Goal: Communication & Community: Participate in discussion

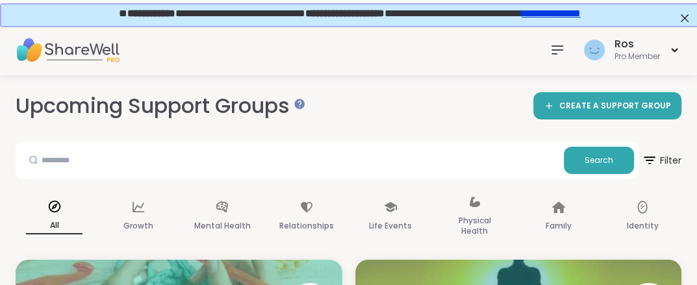
click at [555, 49] on icon at bounding box center [557, 50] width 10 height 8
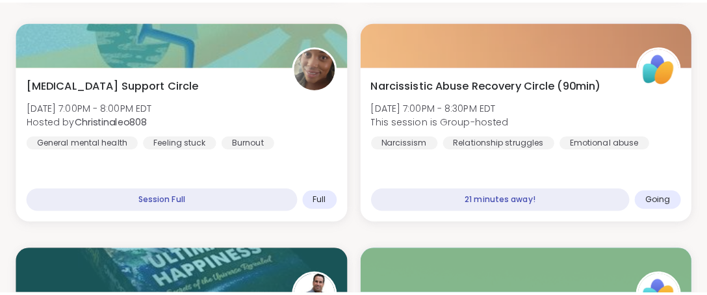
scroll to position [443, 0]
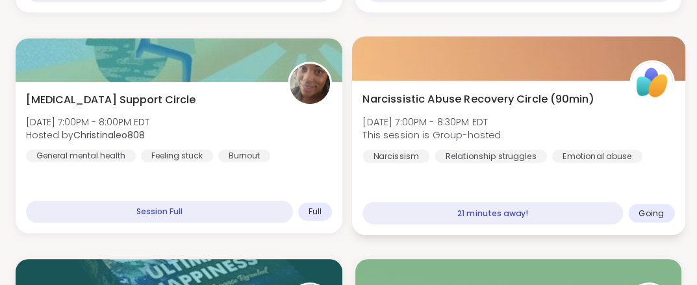
click at [493, 64] on div at bounding box center [518, 58] width 333 height 44
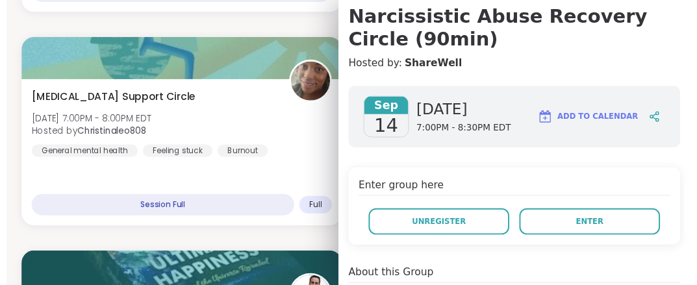
scroll to position [139, 0]
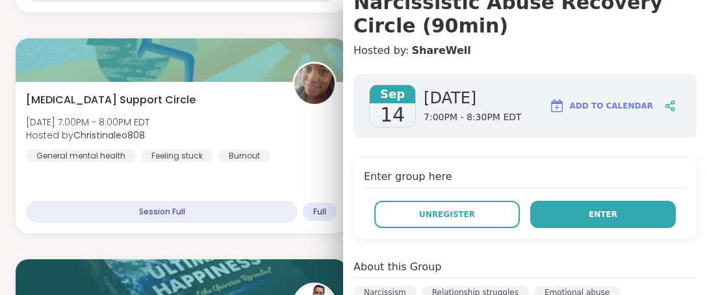
click at [571, 216] on button "Enter" at bounding box center [603, 214] width 146 height 27
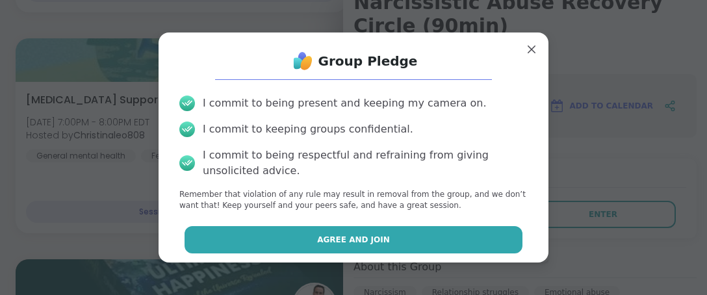
click at [361, 244] on span "Agree and Join" at bounding box center [353, 240] width 73 height 12
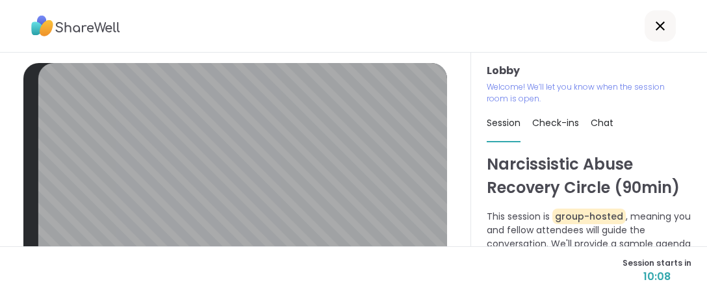
click at [444, 95] on div "Lobby | Default - Microphone Array (Realtek High Definition Audio(SST)) | HD We…" at bounding box center [235, 150] width 471 height 194
click at [656, 27] on icon at bounding box center [660, 25] width 9 height 9
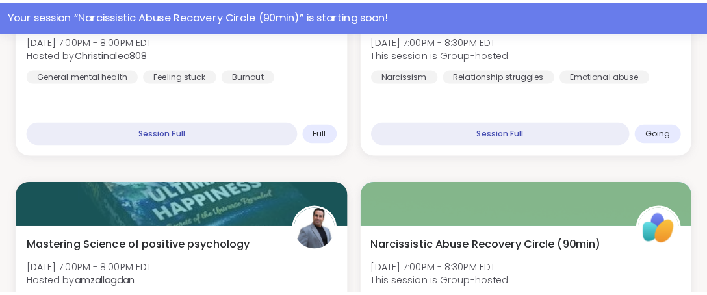
scroll to position [650, 0]
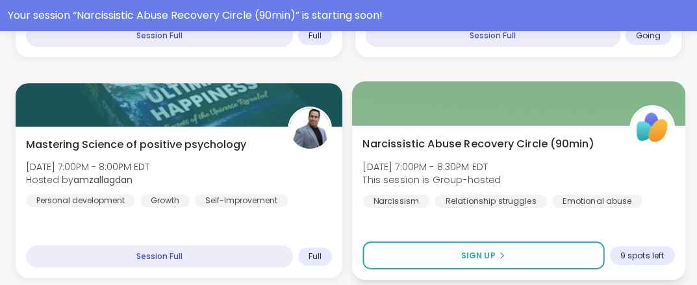
click at [473, 104] on div at bounding box center [518, 103] width 333 height 44
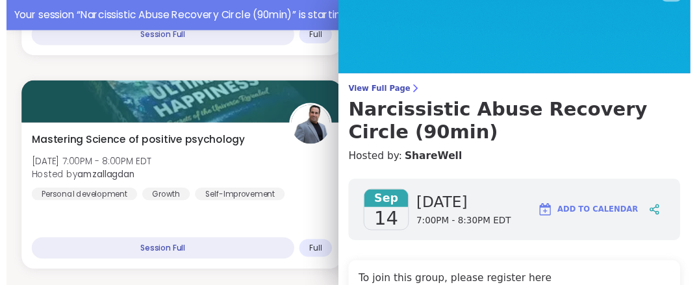
scroll to position [0, 0]
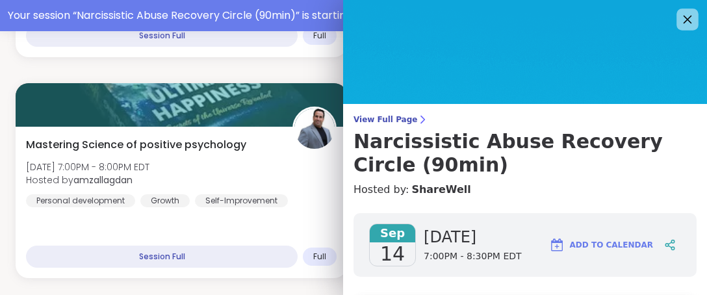
click at [684, 16] on icon at bounding box center [688, 20] width 8 height 8
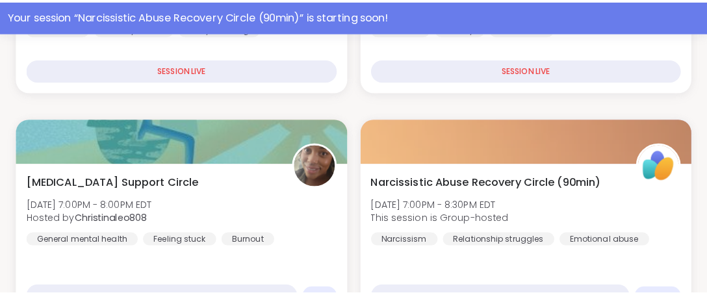
scroll to position [405, 0]
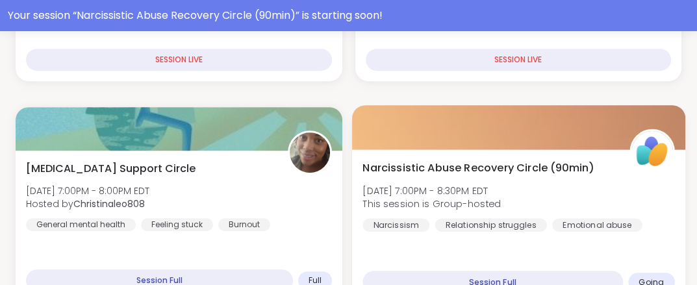
click at [486, 139] on div at bounding box center [518, 127] width 333 height 44
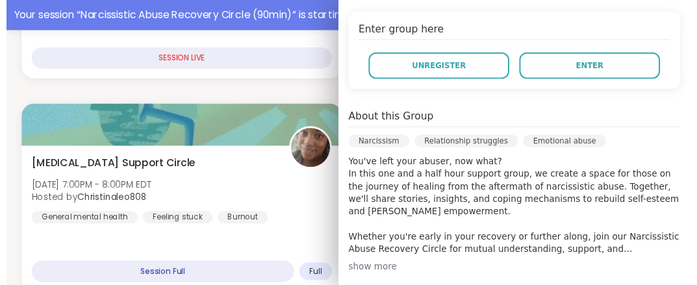
scroll to position [83, 0]
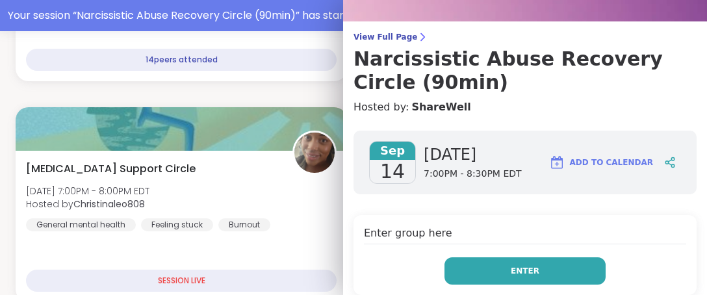
click at [529, 273] on button "Enter" at bounding box center [524, 270] width 161 height 27
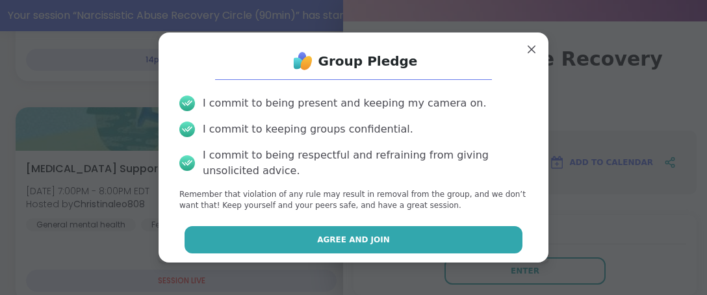
click at [328, 238] on span "Agree and Join" at bounding box center [353, 240] width 73 height 12
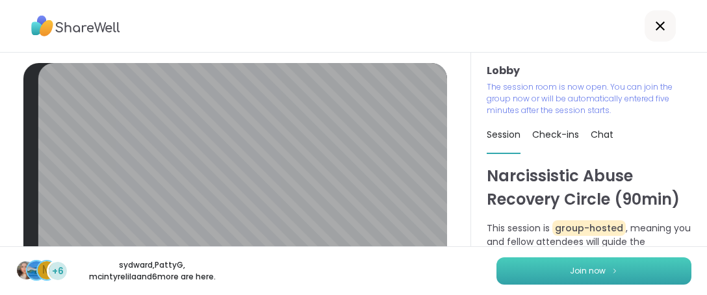
click at [570, 274] on span "Join now" at bounding box center [588, 271] width 36 height 12
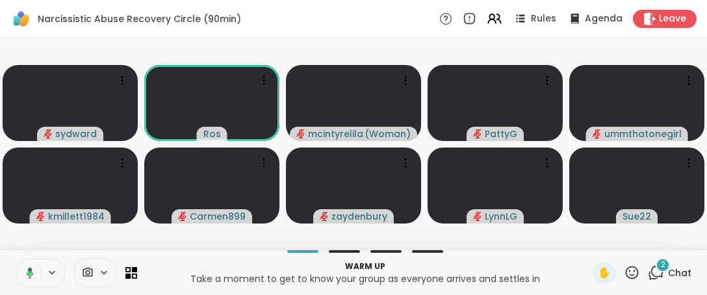
click at [30, 284] on button at bounding box center [27, 272] width 27 height 27
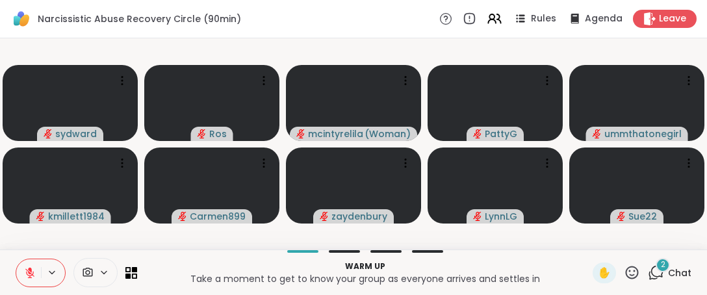
click at [624, 269] on icon at bounding box center [632, 272] width 16 height 16
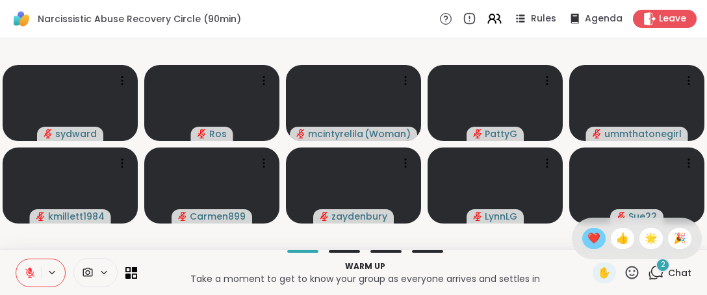
click at [587, 233] on span "❤️" at bounding box center [593, 239] width 13 height 16
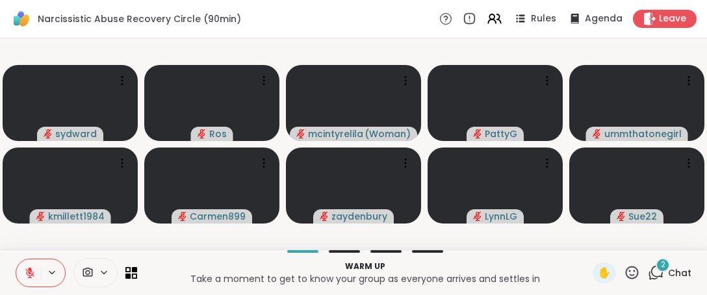
click at [23, 274] on button at bounding box center [28, 272] width 25 height 27
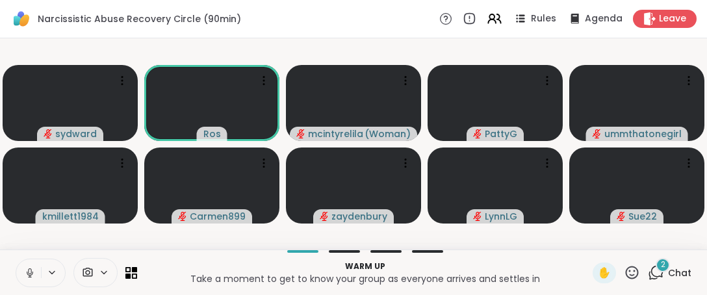
click at [31, 267] on icon at bounding box center [30, 273] width 12 height 12
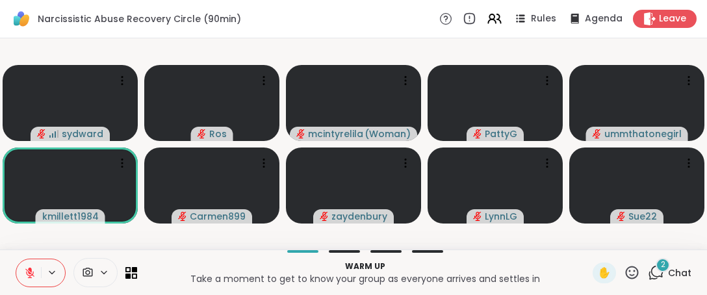
click at [31, 272] on icon at bounding box center [30, 269] width 4 height 5
click at [31, 272] on icon at bounding box center [29, 271] width 3 height 6
click at [624, 270] on icon at bounding box center [632, 272] width 16 height 16
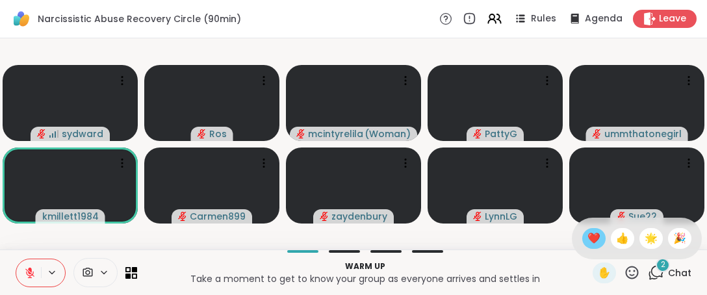
click at [587, 239] on span "❤️" at bounding box center [593, 239] width 13 height 16
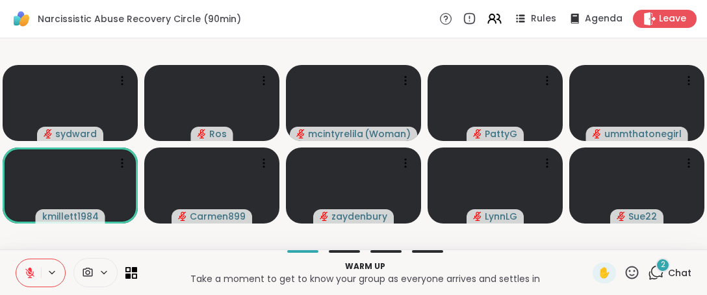
click at [624, 274] on icon at bounding box center [632, 272] width 16 height 16
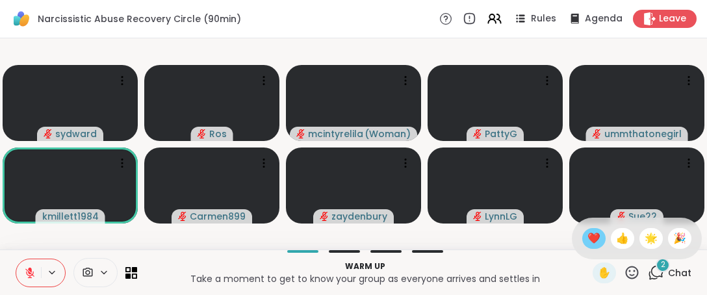
click at [587, 238] on span "❤️" at bounding box center [593, 239] width 13 height 16
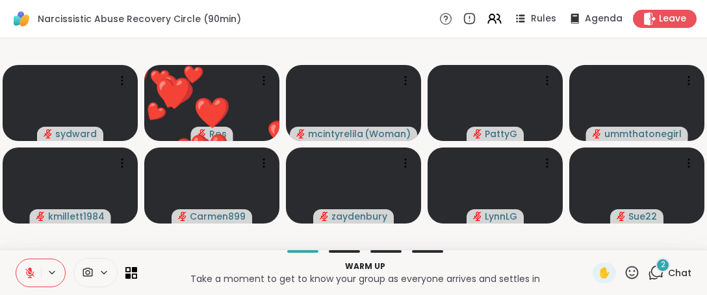
click at [29, 274] on icon at bounding box center [29, 272] width 9 height 9
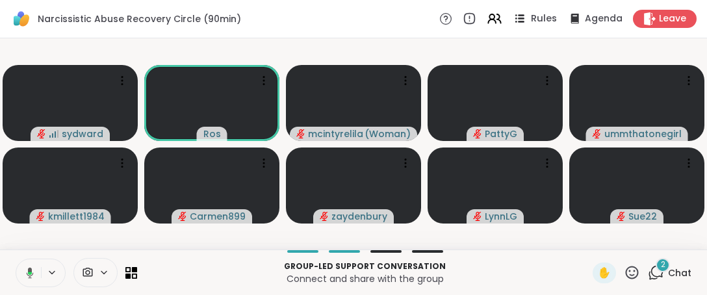
click at [537, 22] on span "Rules" at bounding box center [544, 19] width 27 height 14
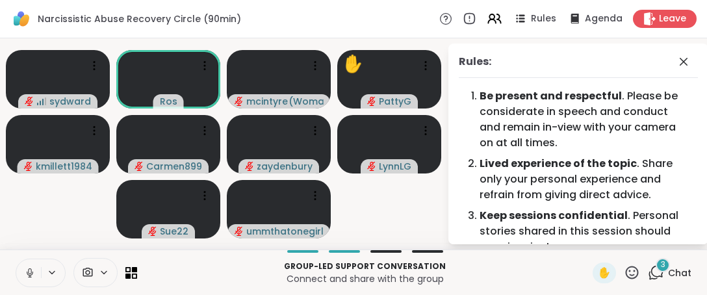
click at [625, 276] on icon at bounding box center [632, 272] width 16 height 16
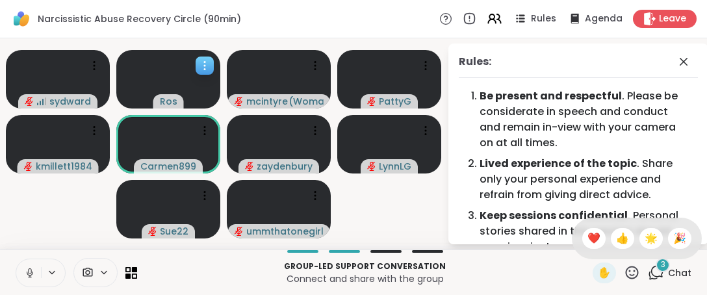
click at [149, 101] on video at bounding box center [168, 79] width 104 height 58
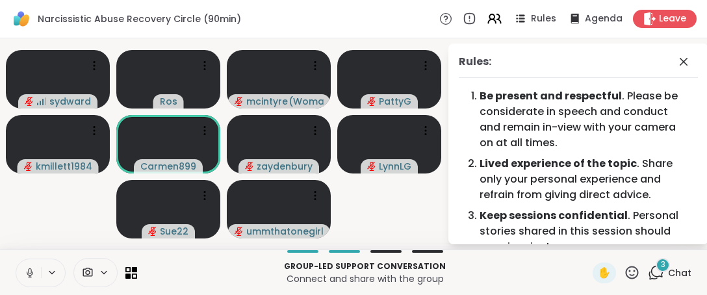
click at [221, 34] on div "Narcissistic Abuse Recovery Circle (90min) Rules Agenda Leave" at bounding box center [353, 19] width 707 height 38
click at [31, 277] on icon at bounding box center [30, 273] width 12 height 12
drag, startPoint x: 635, startPoint y: 268, endPoint x: 623, endPoint y: 275, distance: 14.0
click at [626, 273] on div "✋ 3 Chat" at bounding box center [642, 273] width 99 height 21
click at [626, 275] on icon at bounding box center [632, 272] width 13 height 13
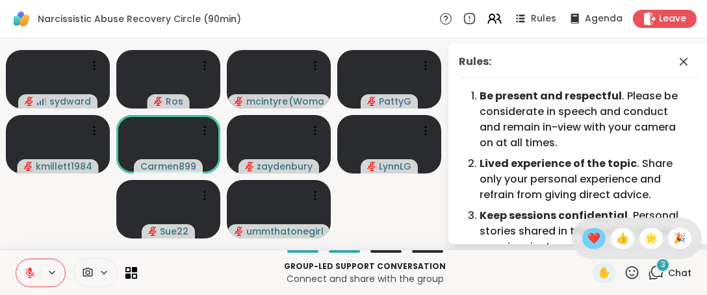
click at [587, 244] on span "❤️" at bounding box center [593, 239] width 13 height 16
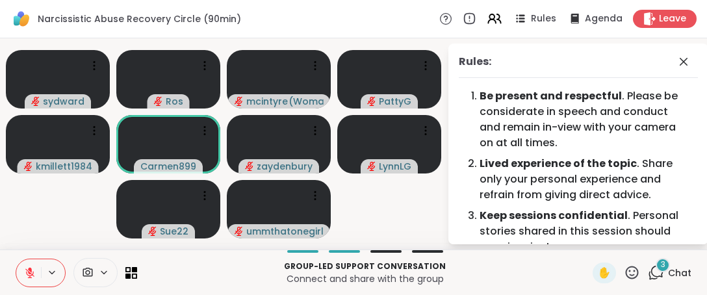
click at [624, 271] on icon at bounding box center [632, 272] width 16 height 16
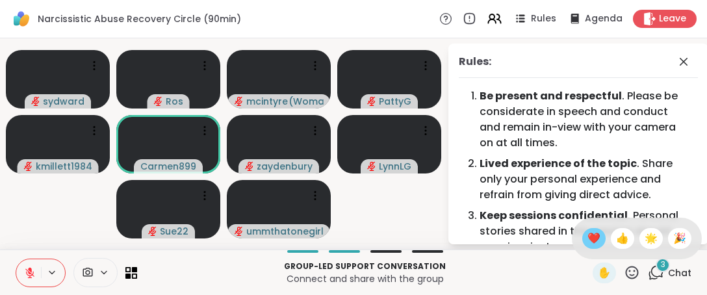
click at [587, 237] on span "❤️" at bounding box center [593, 239] width 13 height 16
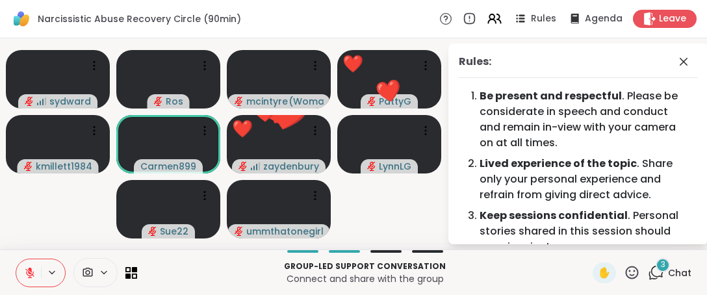
click at [624, 272] on icon at bounding box center [632, 272] width 16 height 16
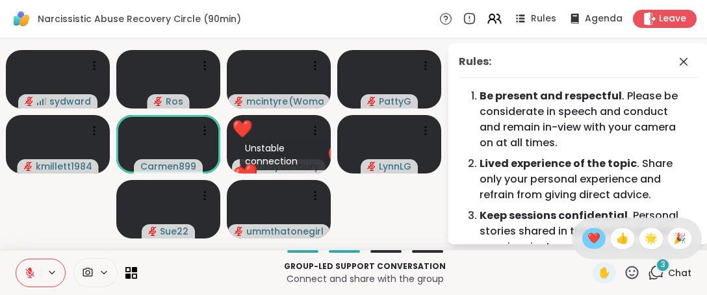
click at [587, 238] on span "❤️" at bounding box center [593, 239] width 13 height 16
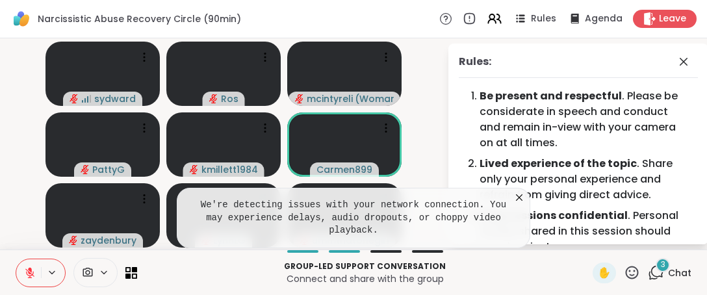
click at [524, 204] on icon at bounding box center [519, 197] width 13 height 13
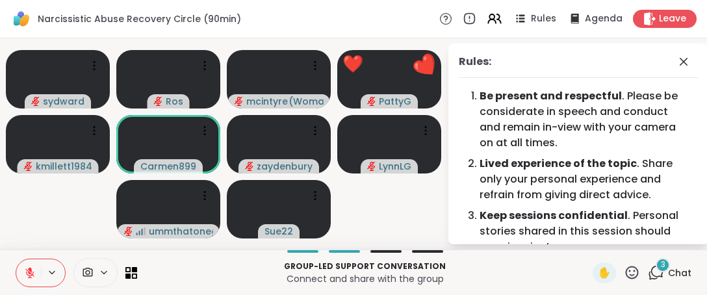
click at [624, 272] on icon at bounding box center [632, 272] width 16 height 16
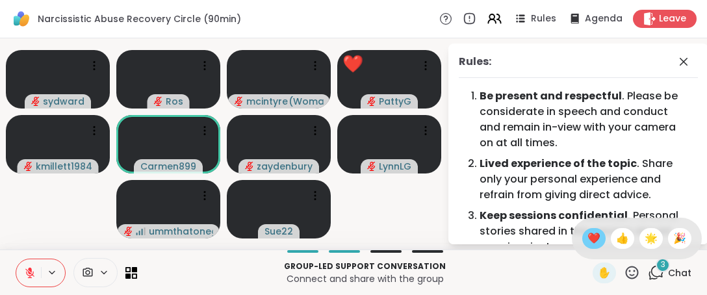
click at [587, 241] on span "❤️" at bounding box center [593, 239] width 13 height 16
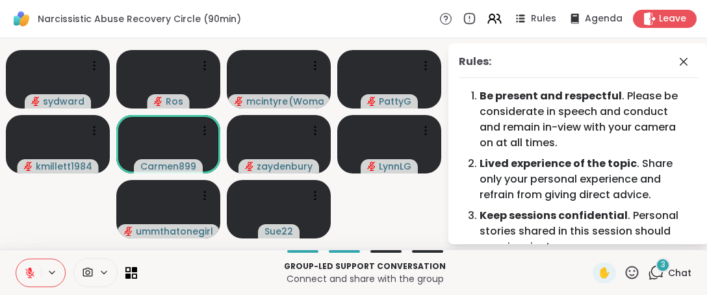
click at [626, 276] on icon at bounding box center [632, 272] width 16 height 16
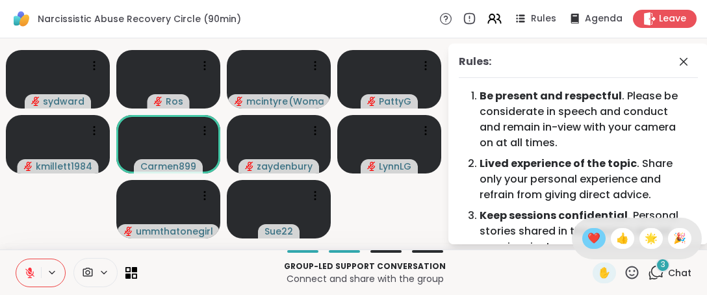
click at [587, 238] on span "❤️" at bounding box center [593, 239] width 13 height 16
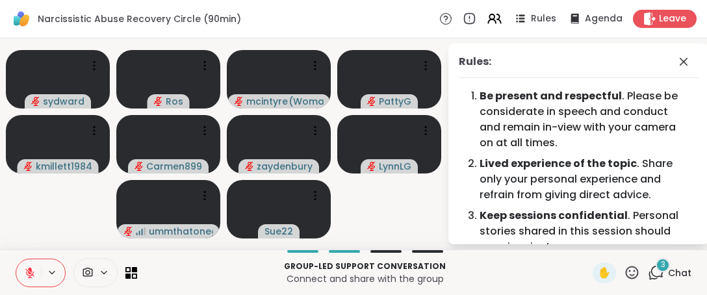
click at [623, 263] on div "✋" at bounding box center [616, 273] width 47 height 21
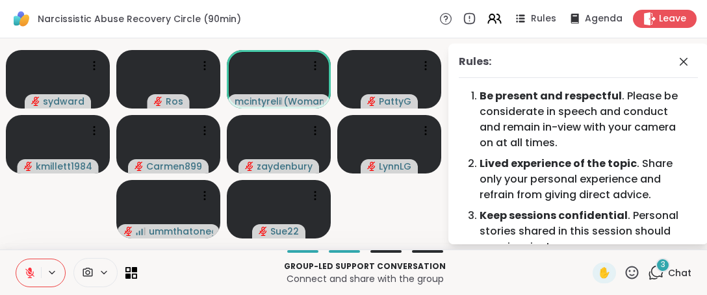
click at [624, 267] on icon at bounding box center [632, 272] width 16 height 16
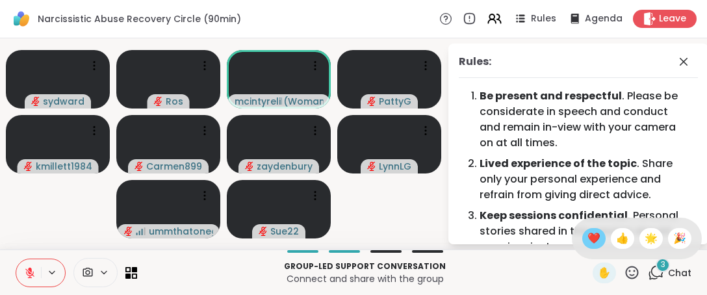
click at [587, 240] on span "❤️" at bounding box center [593, 239] width 13 height 16
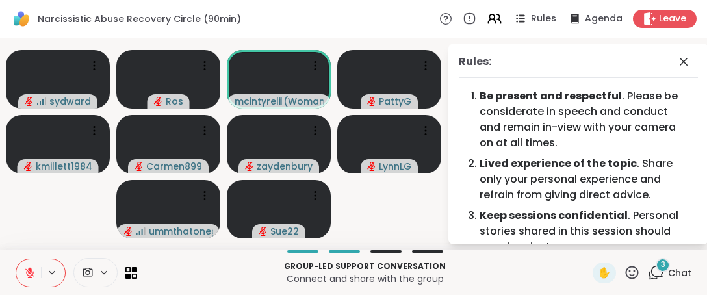
click at [626, 267] on icon at bounding box center [632, 272] width 16 height 16
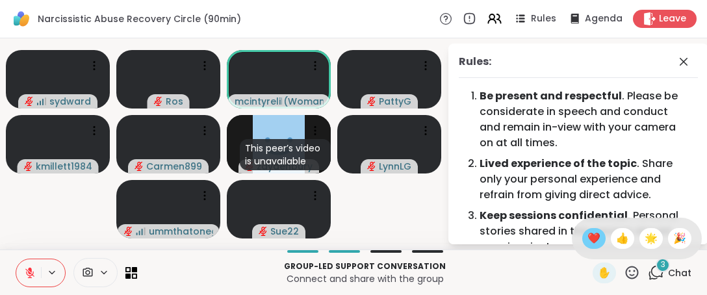
click at [587, 241] on span "❤️" at bounding box center [593, 239] width 13 height 16
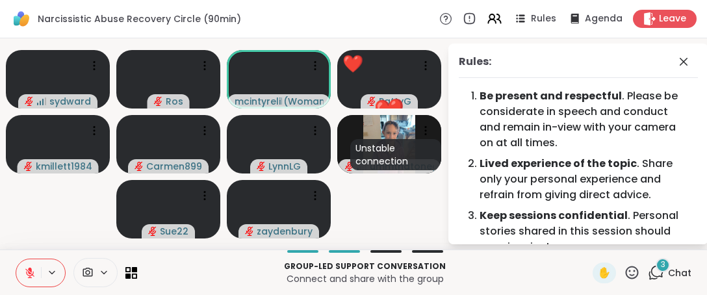
click at [627, 276] on icon at bounding box center [632, 272] width 13 height 13
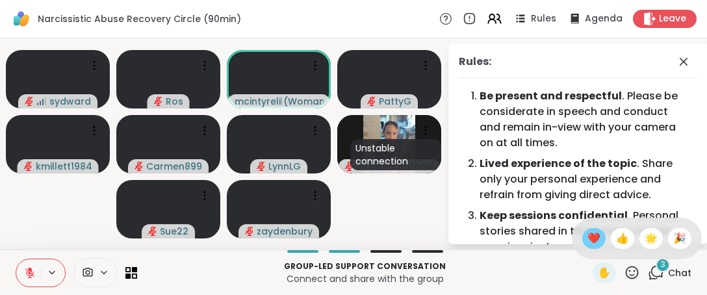
click at [587, 243] on span "❤️" at bounding box center [593, 239] width 13 height 16
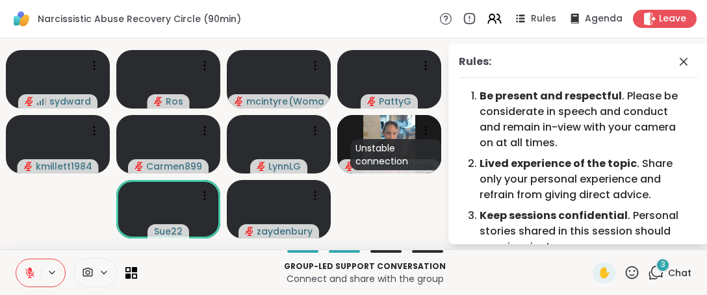
click at [624, 276] on icon at bounding box center [632, 272] width 16 height 16
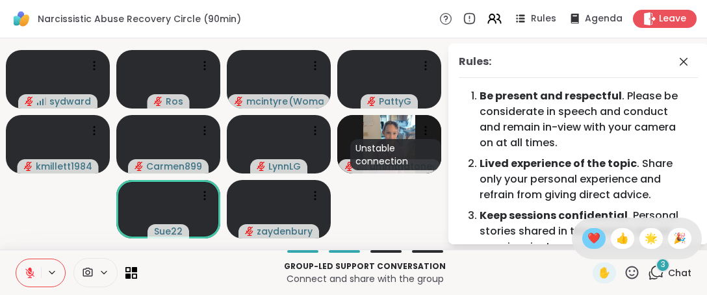
click at [587, 244] on span "❤️" at bounding box center [593, 239] width 13 height 16
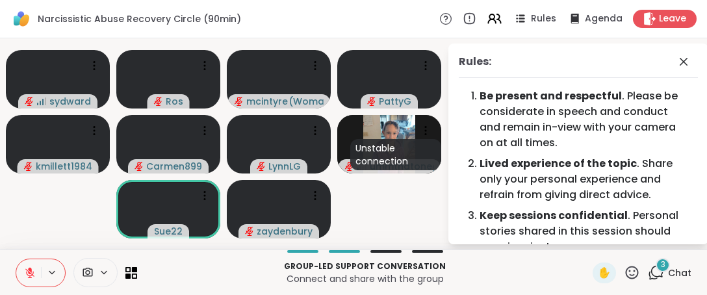
click at [624, 272] on icon at bounding box center [632, 272] width 16 height 16
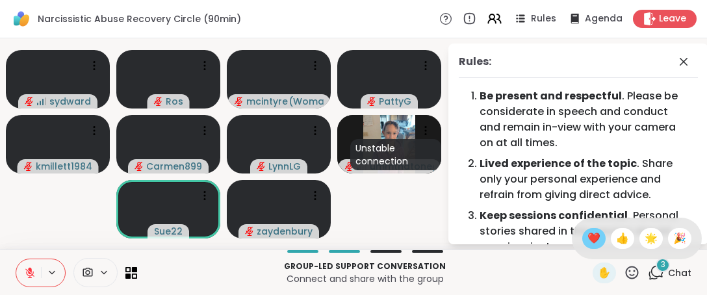
click at [587, 238] on span "❤️" at bounding box center [593, 239] width 13 height 16
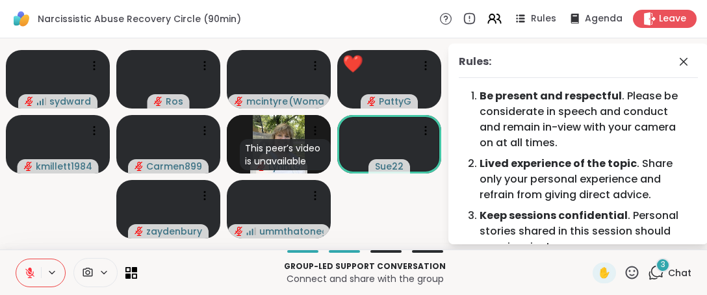
click at [626, 277] on icon at bounding box center [632, 272] width 13 height 13
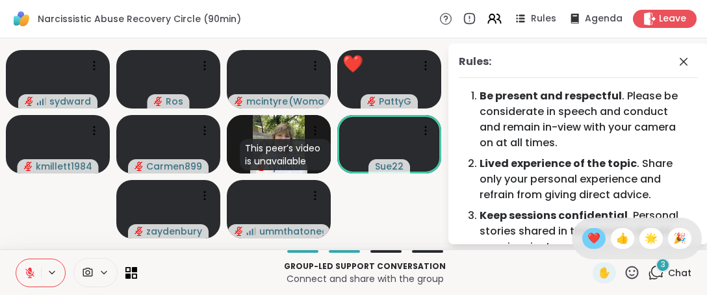
click at [587, 237] on span "❤️" at bounding box center [593, 239] width 13 height 16
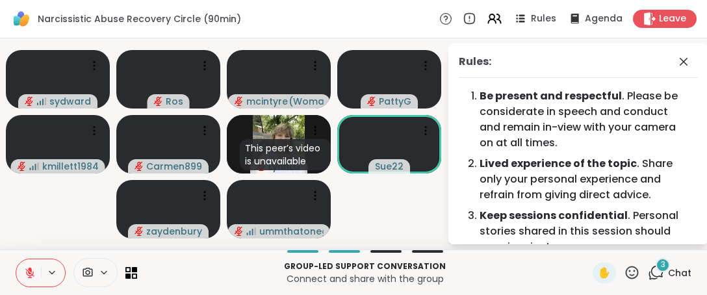
click at [624, 277] on icon at bounding box center [632, 272] width 16 height 16
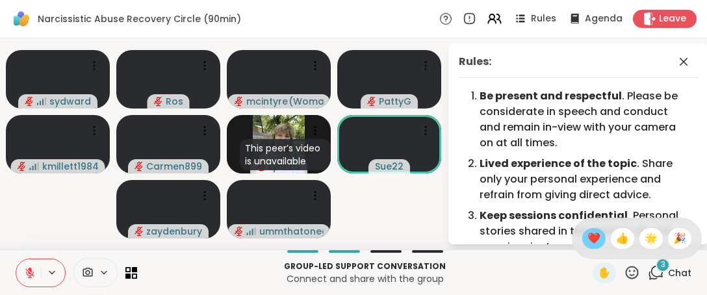
click at [587, 234] on span "❤️" at bounding box center [593, 239] width 13 height 16
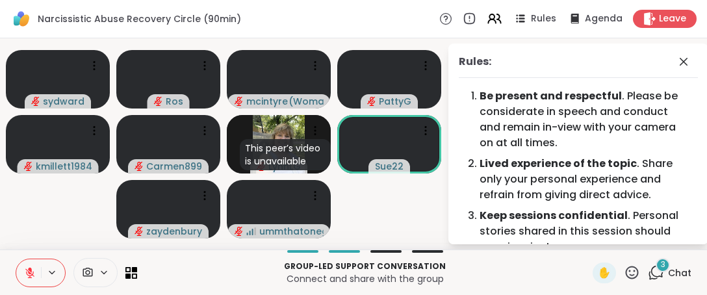
click at [624, 275] on icon at bounding box center [632, 272] width 16 height 16
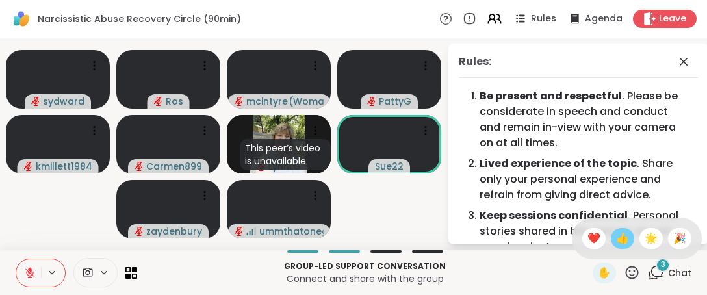
click at [611, 248] on div "👍" at bounding box center [622, 238] width 23 height 21
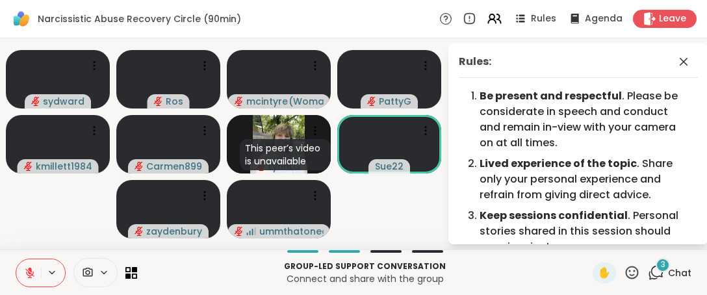
click at [629, 275] on icon at bounding box center [632, 272] width 16 height 16
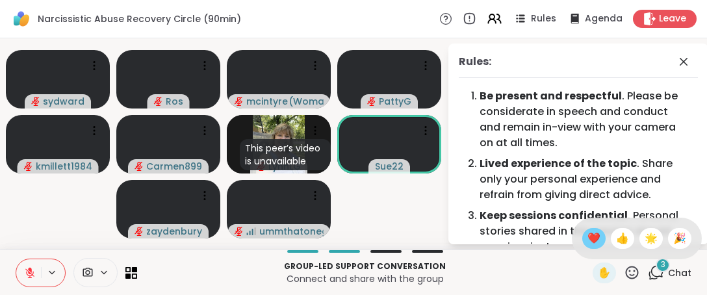
click at [587, 244] on span "❤️" at bounding box center [593, 239] width 13 height 16
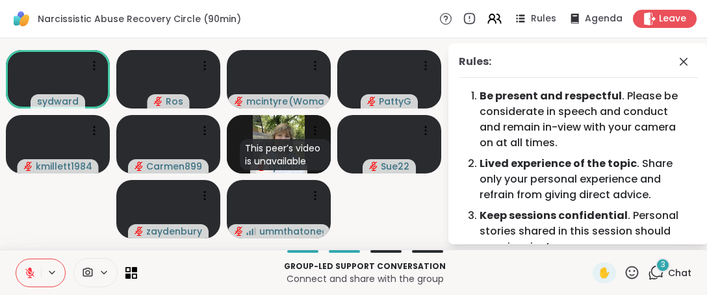
drag, startPoint x: 617, startPoint y: 272, endPoint x: 616, endPoint y: 262, distance: 9.8
click at [624, 264] on icon at bounding box center [632, 272] width 16 height 16
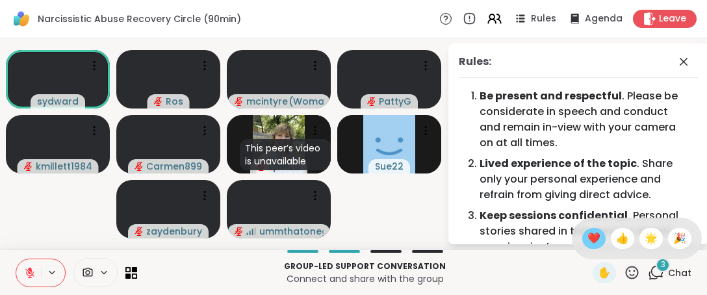
click at [587, 240] on span "❤️" at bounding box center [593, 239] width 13 height 16
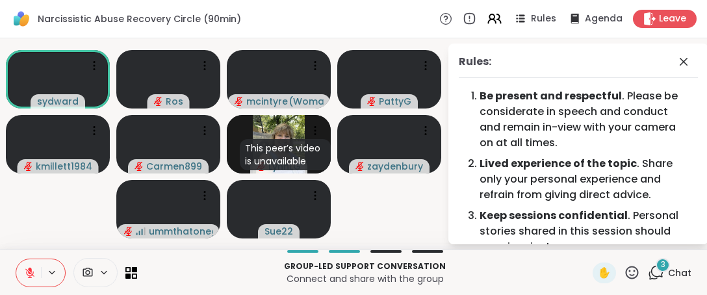
click at [624, 270] on icon at bounding box center [632, 272] width 16 height 16
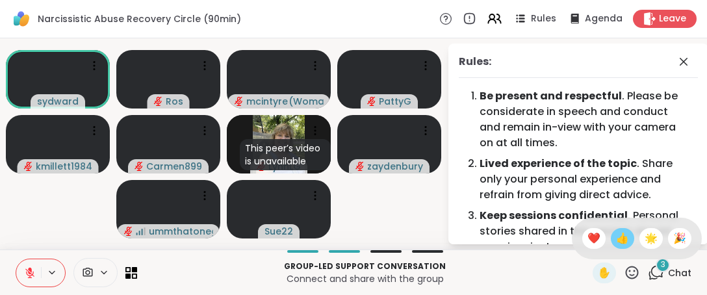
click at [616, 239] on span "👍" at bounding box center [622, 239] width 13 height 16
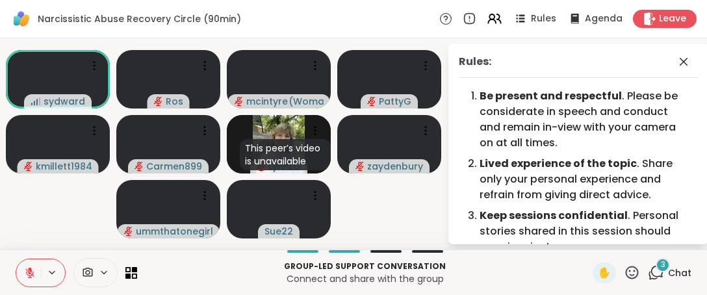
click at [626, 278] on icon at bounding box center [632, 272] width 13 height 13
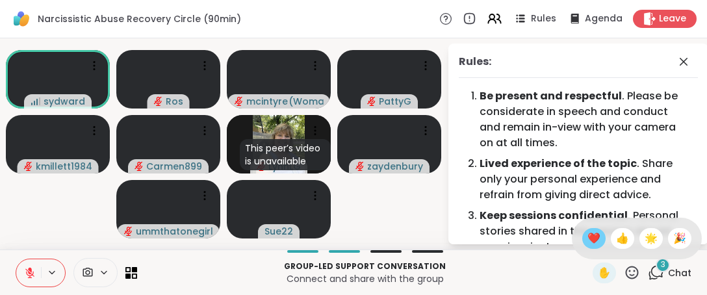
click at [587, 246] on span "❤️" at bounding box center [593, 239] width 13 height 16
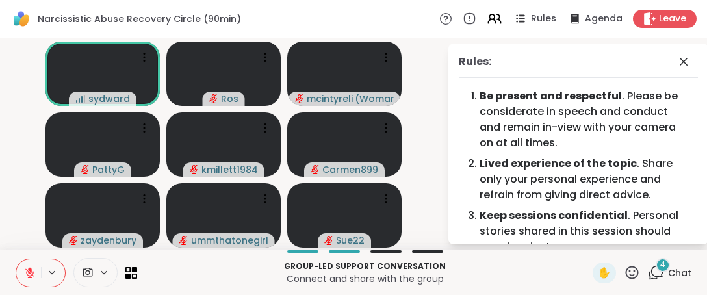
click at [624, 279] on icon at bounding box center [632, 272] width 16 height 16
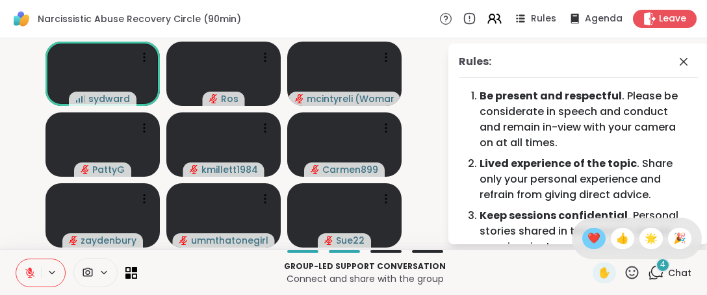
click at [587, 231] on span "❤️" at bounding box center [593, 239] width 13 height 16
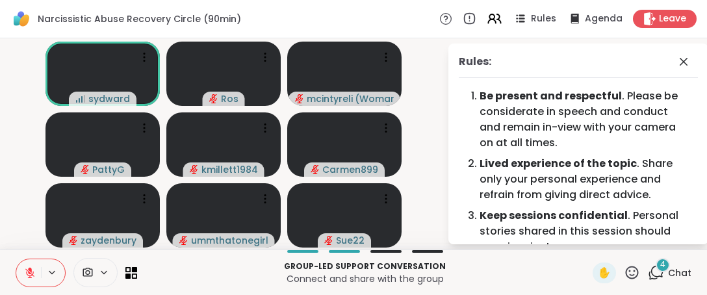
click at [628, 269] on icon at bounding box center [632, 272] width 16 height 16
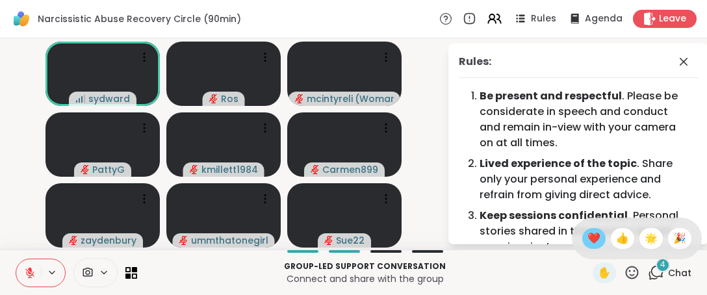
click at [587, 237] on span "❤️" at bounding box center [593, 239] width 13 height 16
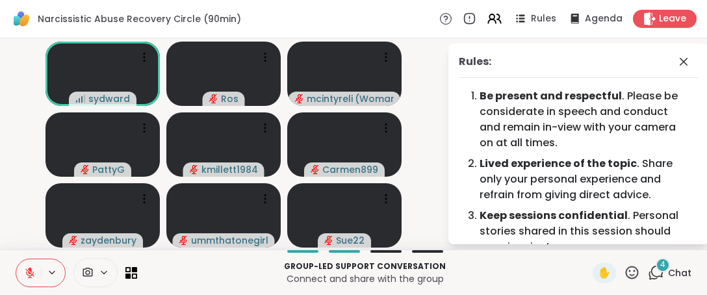
click at [624, 275] on icon at bounding box center [632, 272] width 16 height 16
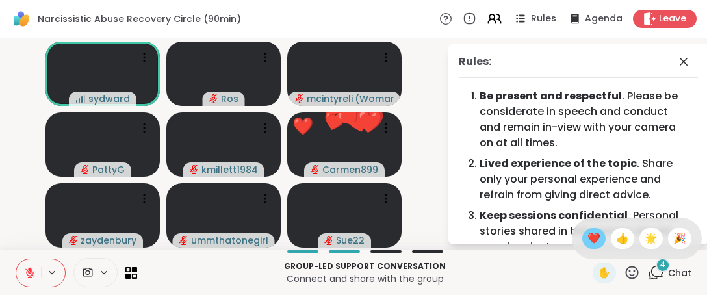
click at [587, 243] on span "❤️" at bounding box center [593, 239] width 13 height 16
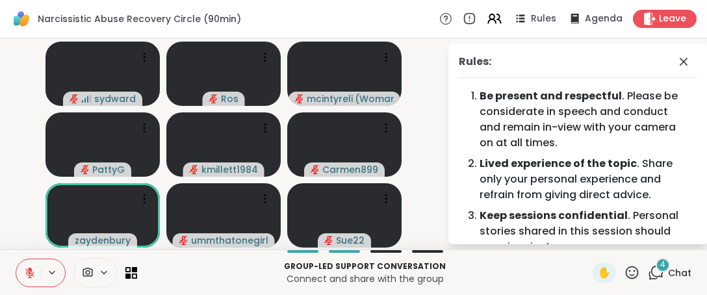
click at [627, 270] on icon at bounding box center [632, 272] width 13 height 13
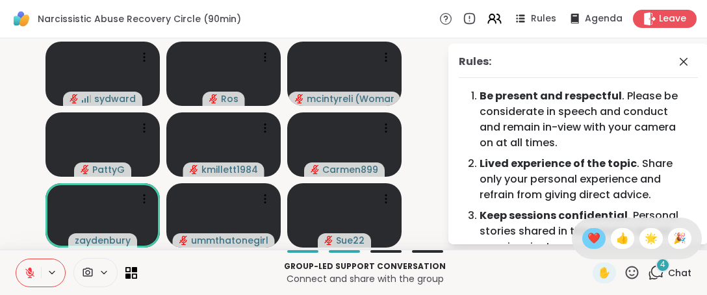
click at [587, 237] on span "❤️" at bounding box center [593, 239] width 13 height 16
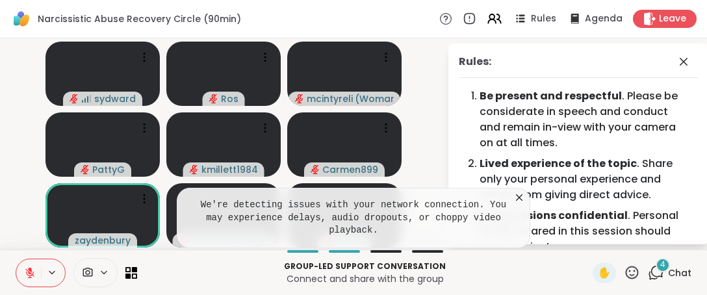
click at [519, 204] on icon at bounding box center [519, 197] width 13 height 13
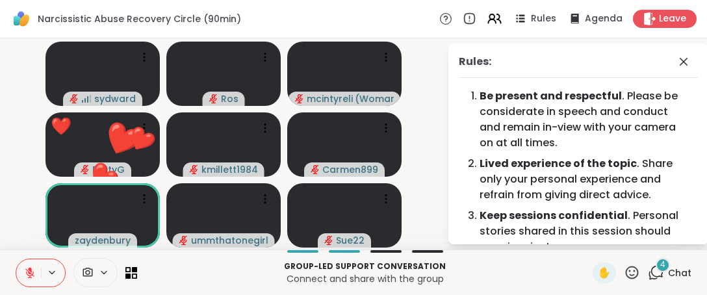
click at [624, 272] on icon at bounding box center [632, 272] width 16 height 16
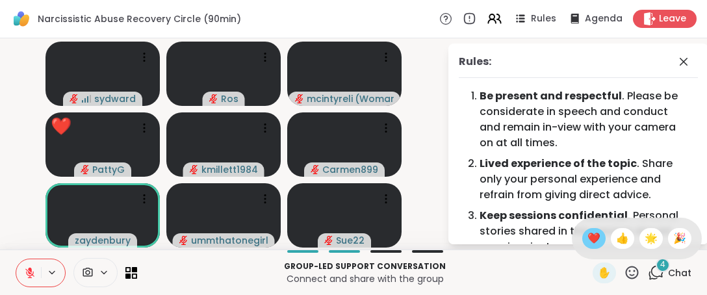
click at [587, 243] on span "❤️" at bounding box center [593, 239] width 13 height 16
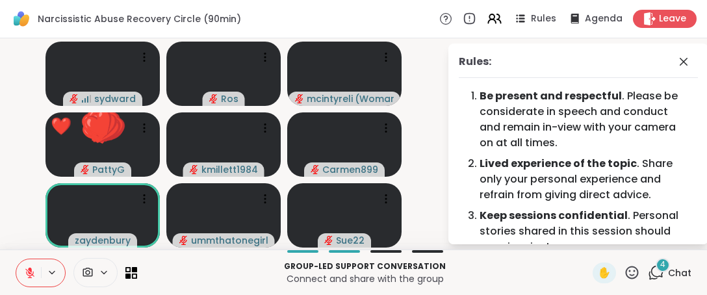
click at [624, 271] on icon at bounding box center [632, 272] width 16 height 16
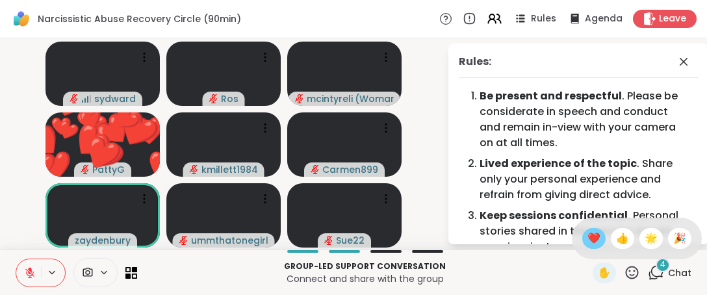
click at [587, 239] on span "❤️" at bounding box center [593, 239] width 13 height 16
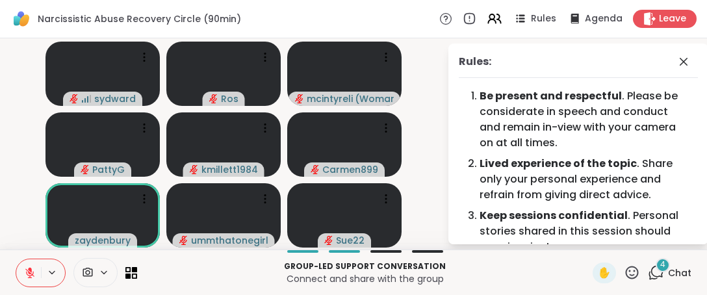
click at [613, 268] on div "✋" at bounding box center [616, 273] width 47 height 21
click at [624, 277] on icon at bounding box center [632, 272] width 16 height 16
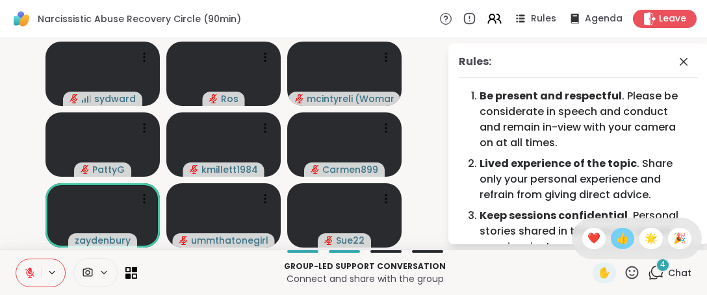
click at [616, 240] on span "👍" at bounding box center [622, 239] width 13 height 16
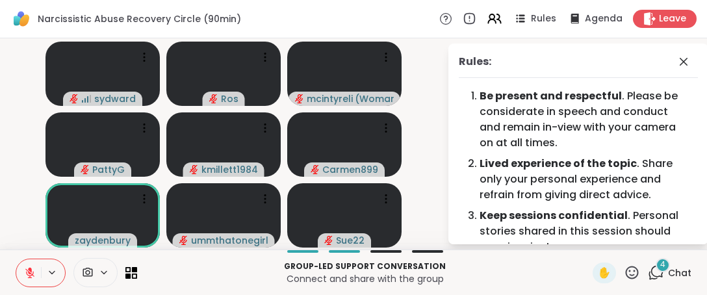
click at [624, 265] on icon at bounding box center [632, 272] width 16 height 16
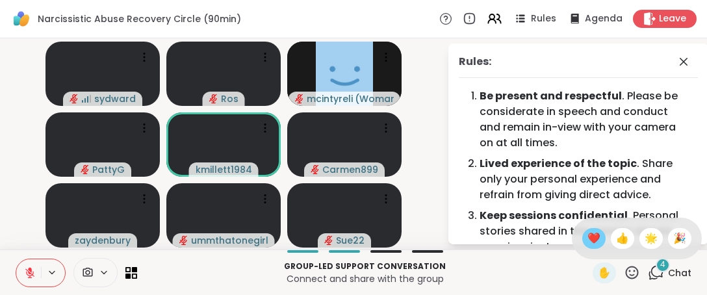
click at [587, 244] on span "❤️" at bounding box center [593, 239] width 13 height 16
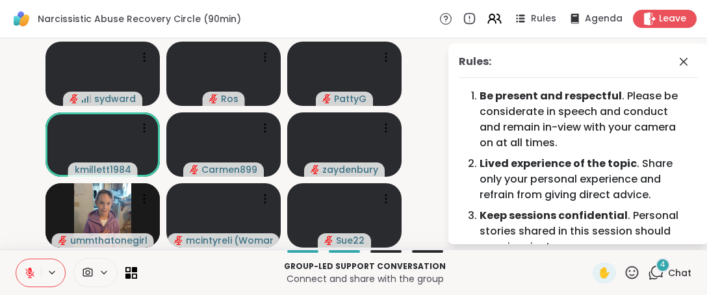
click at [626, 270] on icon at bounding box center [632, 272] width 13 height 13
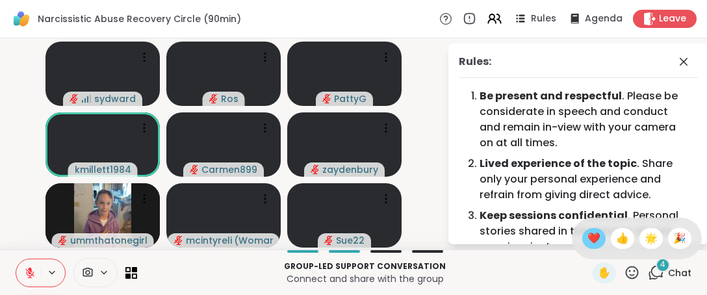
click at [587, 239] on span "❤️" at bounding box center [593, 239] width 13 height 16
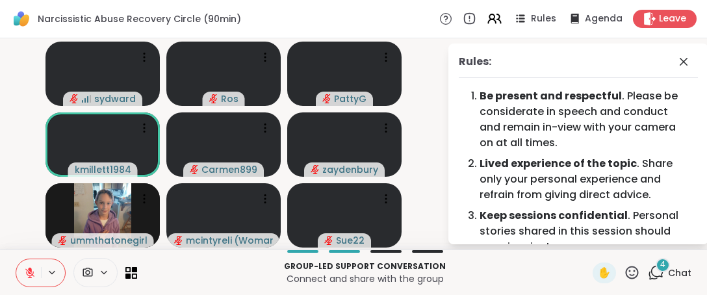
click at [624, 272] on icon at bounding box center [632, 272] width 16 height 16
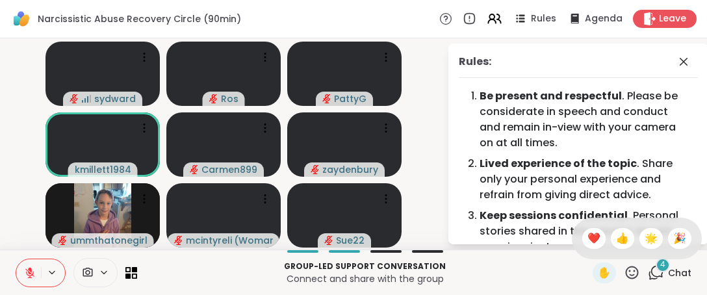
drag, startPoint x: 572, startPoint y: 239, endPoint x: 576, endPoint y: 245, distance: 7.0
click at [582, 239] on div "❤️" at bounding box center [593, 238] width 23 height 21
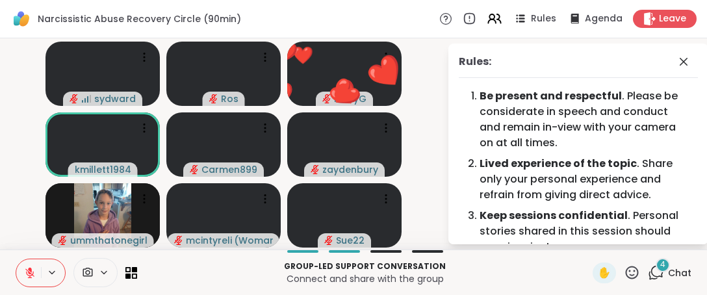
click at [624, 272] on icon at bounding box center [632, 272] width 16 height 16
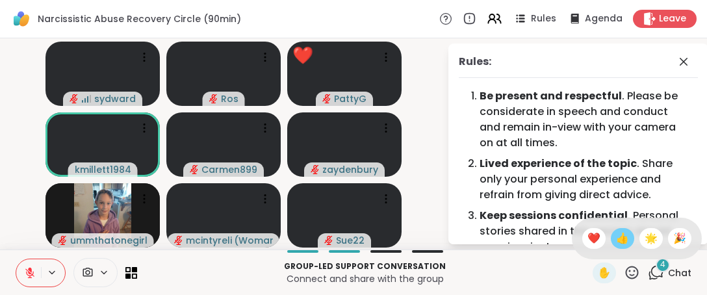
click at [616, 239] on span "👍" at bounding box center [622, 239] width 13 height 16
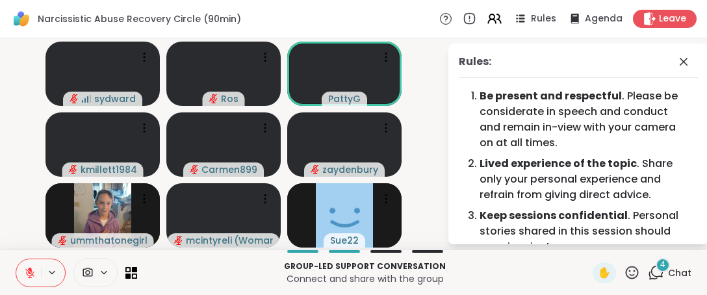
click at [624, 276] on icon at bounding box center [632, 272] width 16 height 16
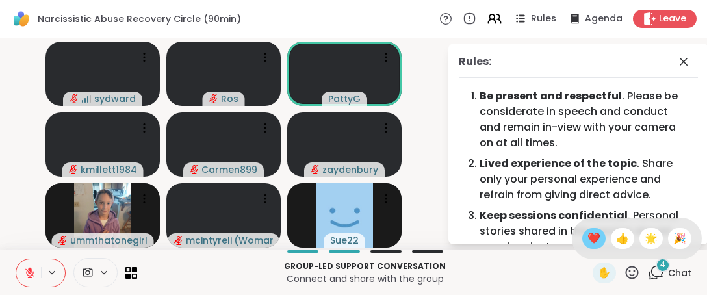
click at [590, 244] on div "❤️" at bounding box center [593, 238] width 23 height 21
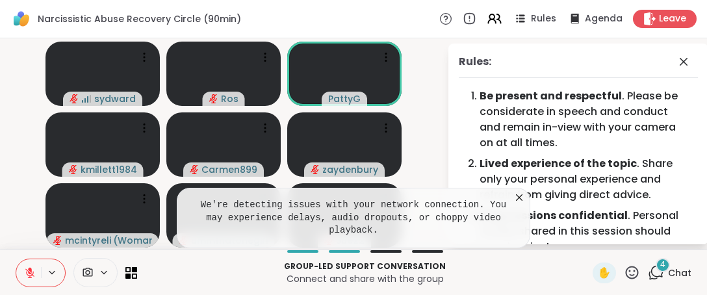
click at [520, 201] on icon at bounding box center [519, 197] width 6 height 6
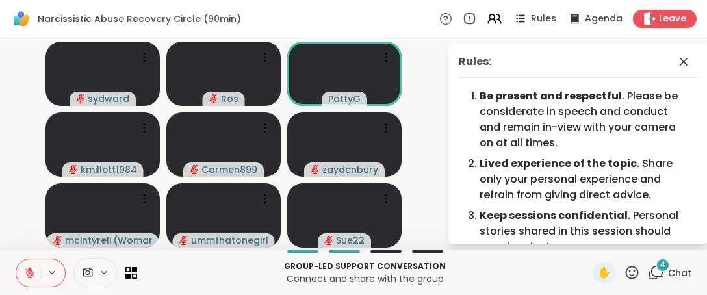
click at [624, 273] on icon at bounding box center [632, 272] width 16 height 16
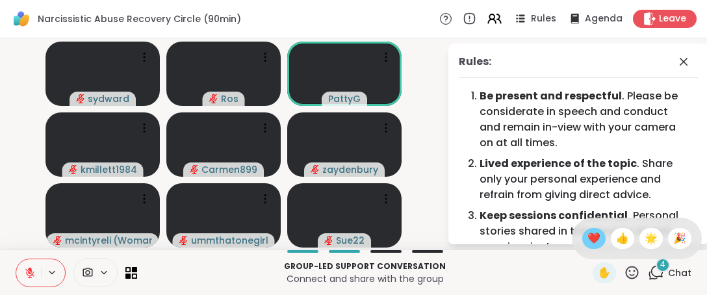
click at [587, 246] on span "❤️" at bounding box center [593, 239] width 13 height 16
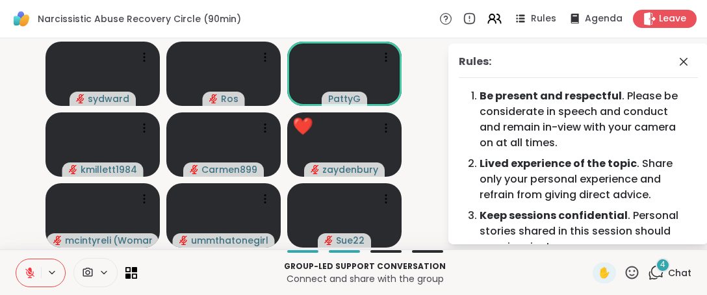
click at [624, 270] on icon at bounding box center [632, 272] width 16 height 16
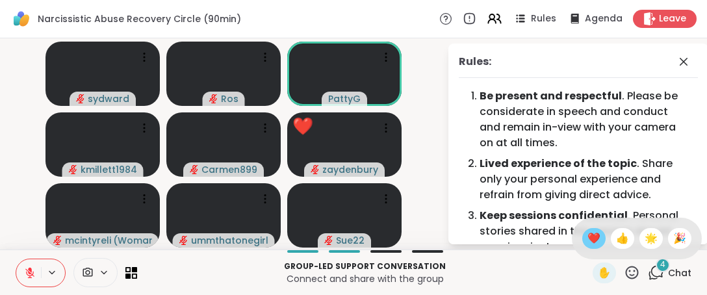
click at [587, 238] on span "❤️" at bounding box center [593, 239] width 13 height 16
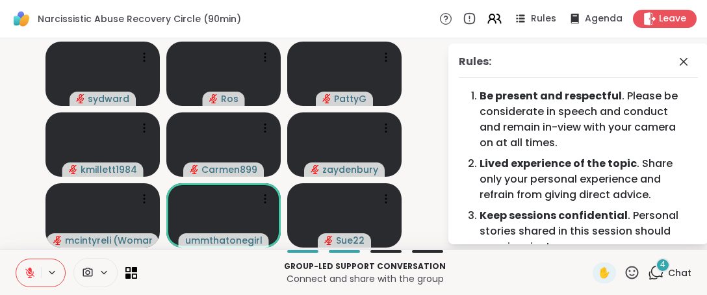
click at [31, 273] on icon at bounding box center [29, 272] width 9 height 9
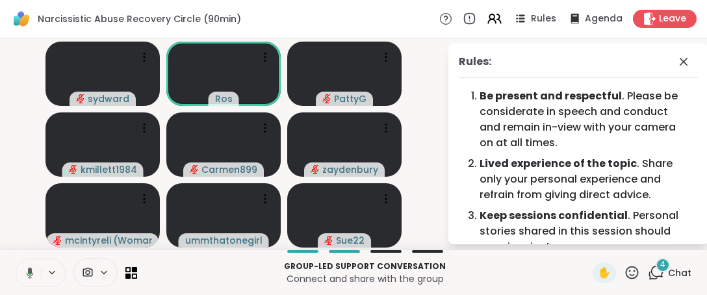
click at [30, 280] on button at bounding box center [27, 272] width 27 height 27
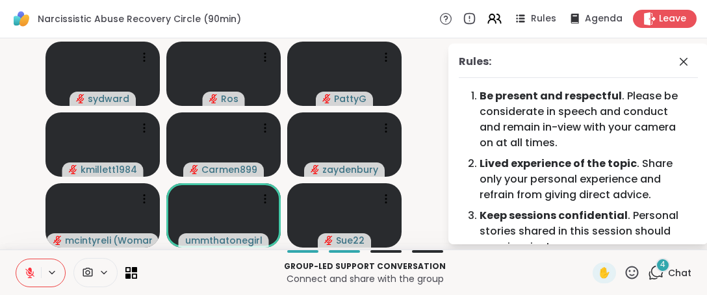
click at [624, 277] on icon at bounding box center [632, 272] width 16 height 16
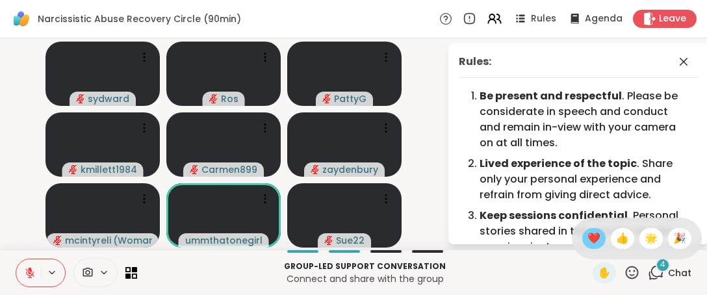
click at [587, 232] on span "❤️" at bounding box center [593, 239] width 13 height 16
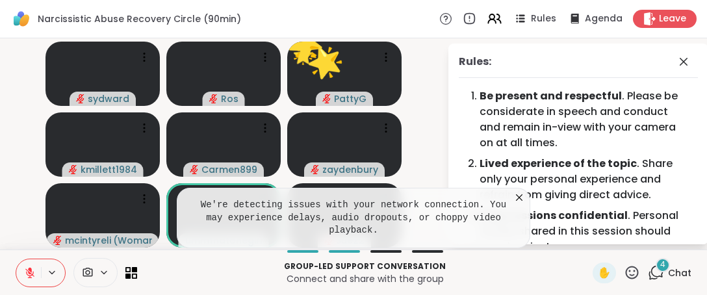
click at [517, 204] on icon at bounding box center [519, 197] width 13 height 13
